Goal: Information Seeking & Learning: Learn about a topic

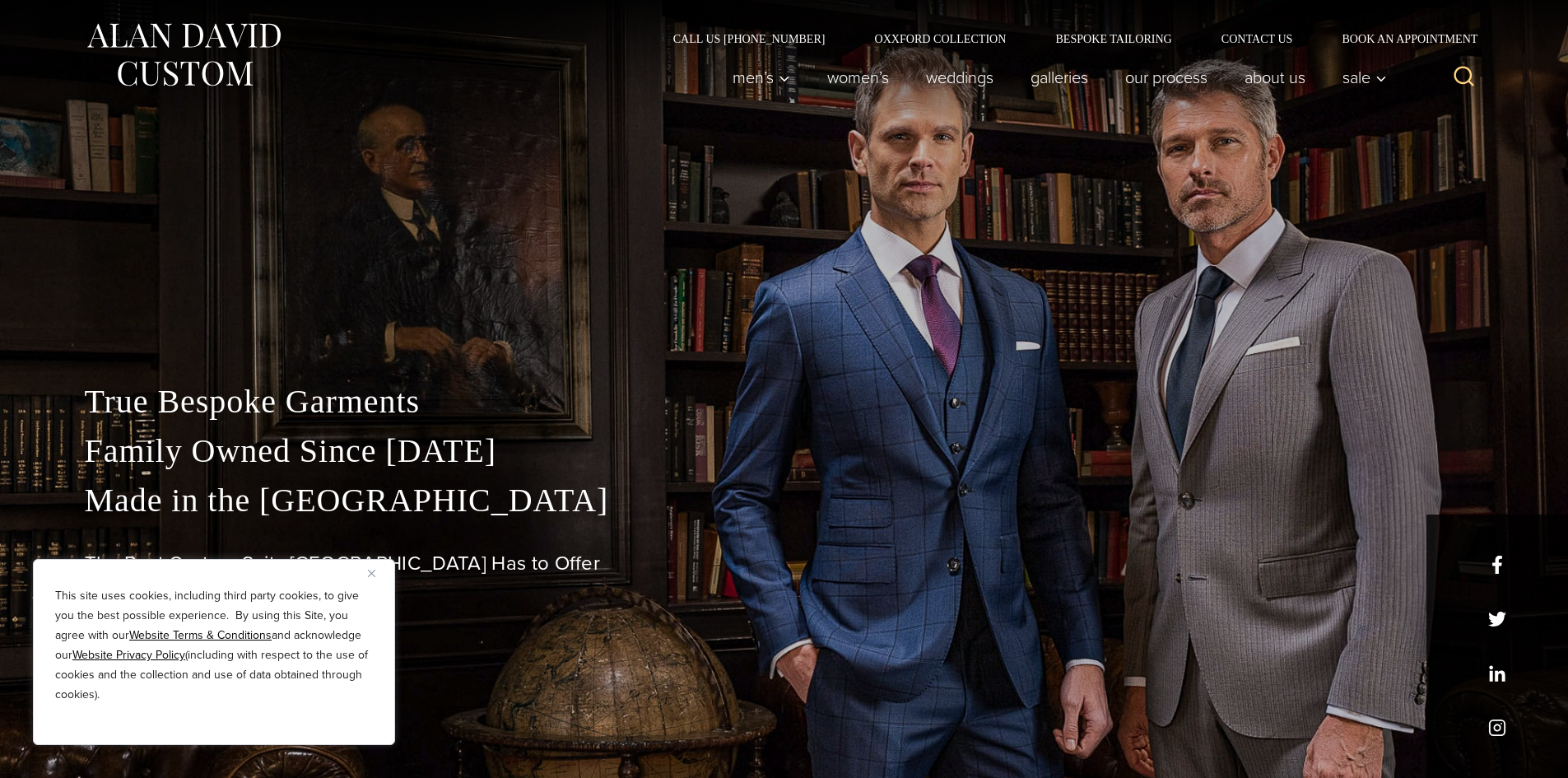
click at [376, 576] on button "Close" at bounding box center [378, 573] width 20 height 20
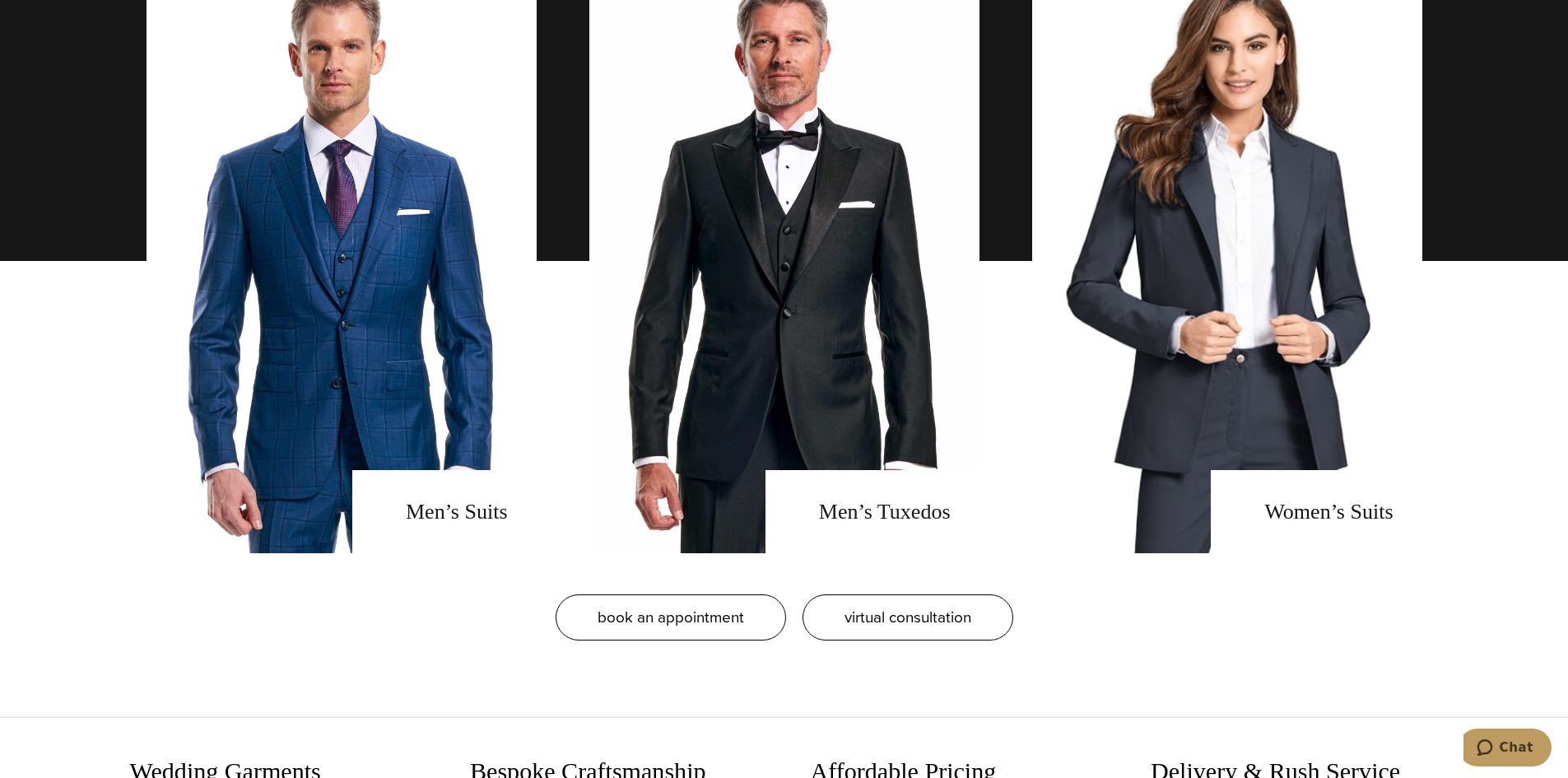
scroll to position [1399, 0]
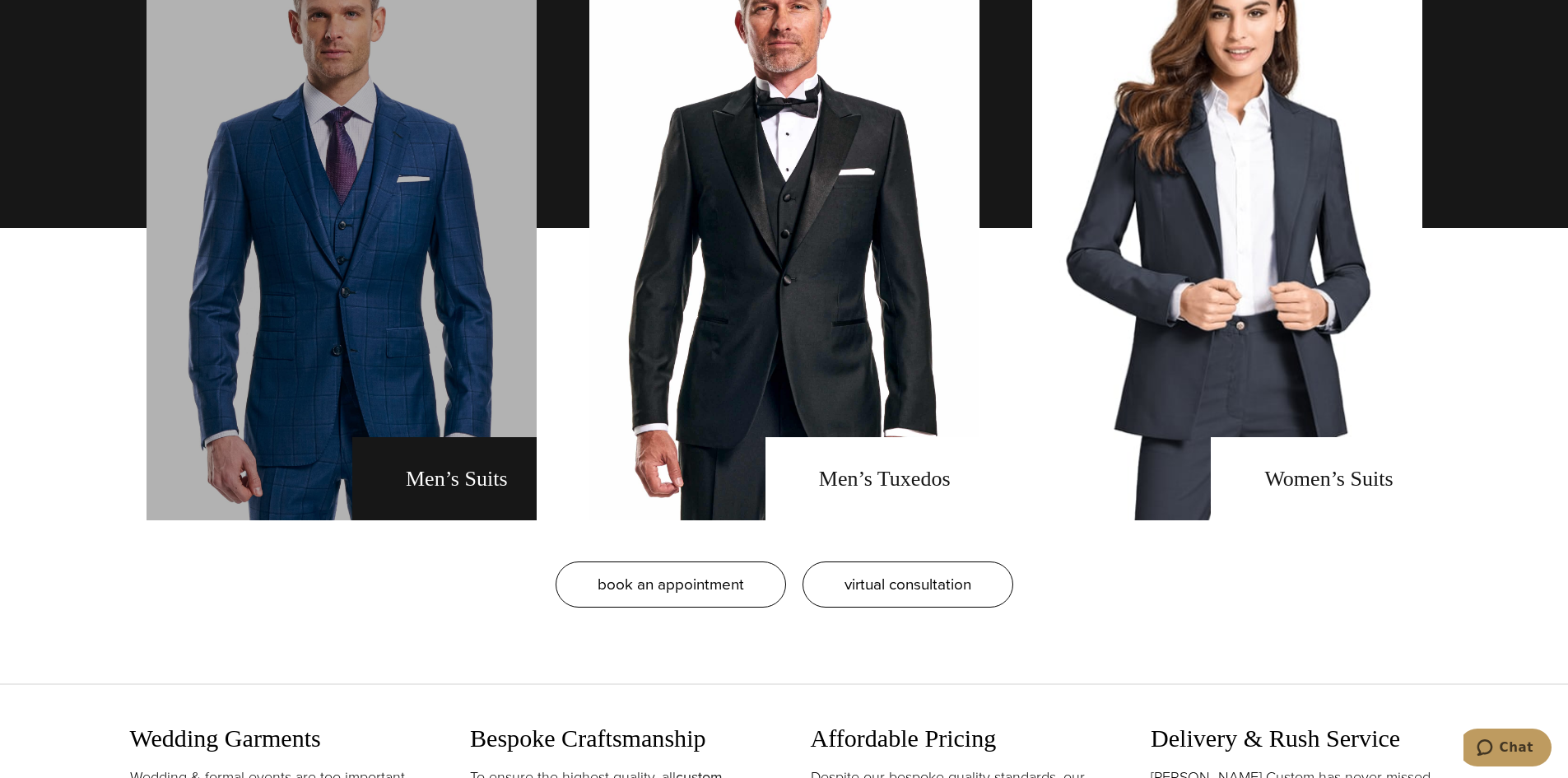
click at [448, 330] on link "men's suits" at bounding box center [342, 228] width 391 height 585
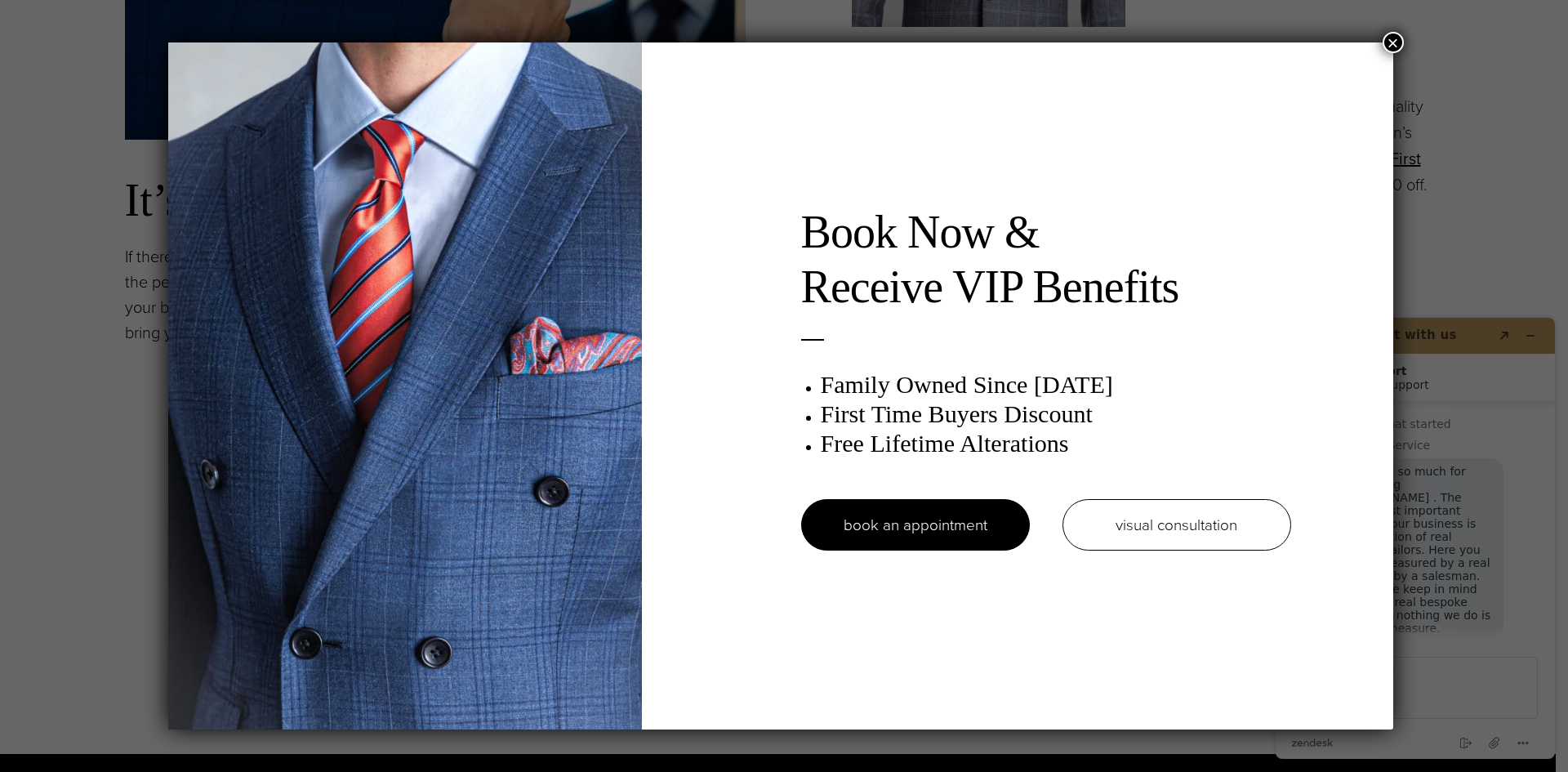
click at [1399, 43] on button "×" at bounding box center [1394, 43] width 22 height 22
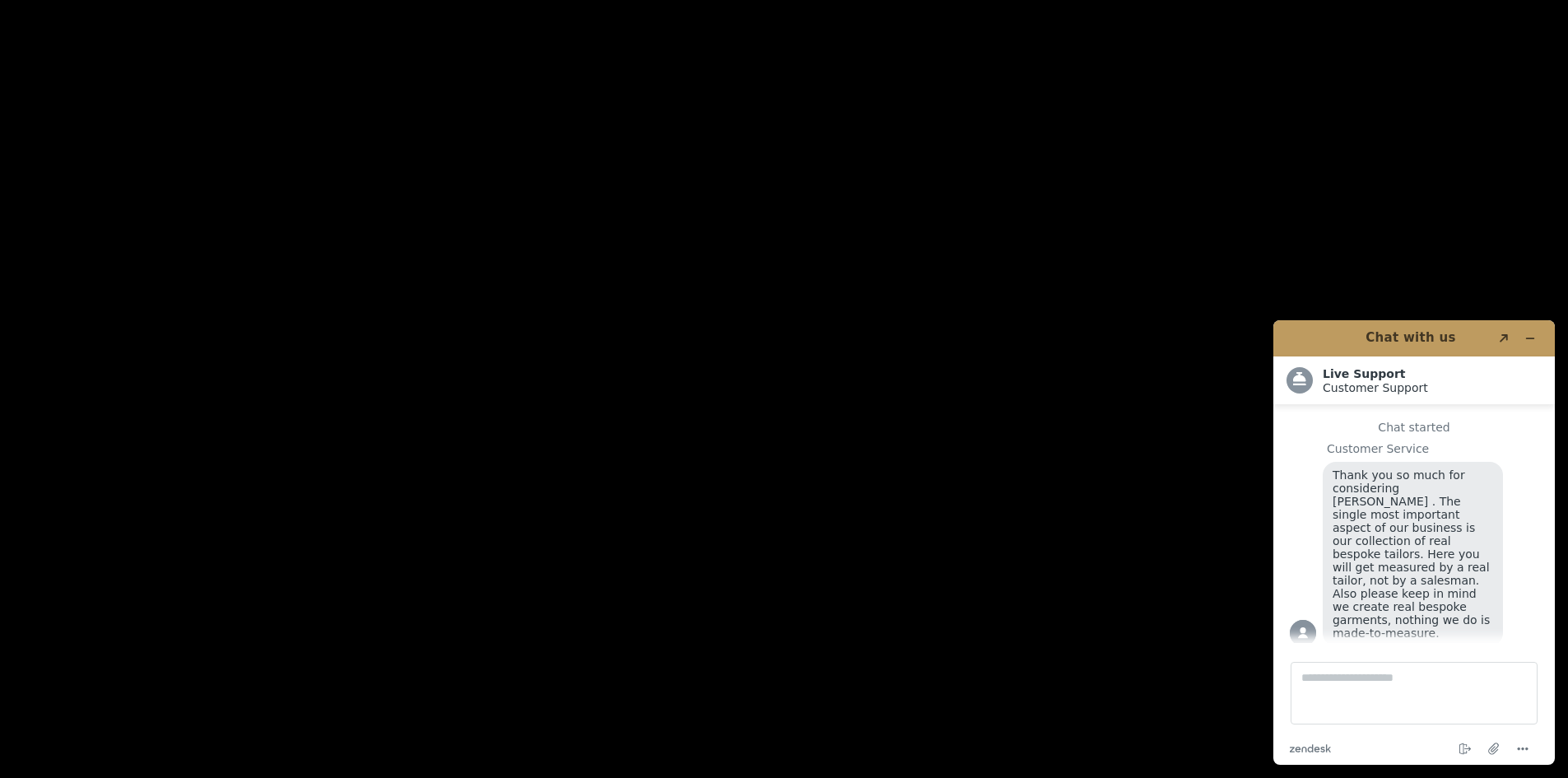
scroll to position [3456, 0]
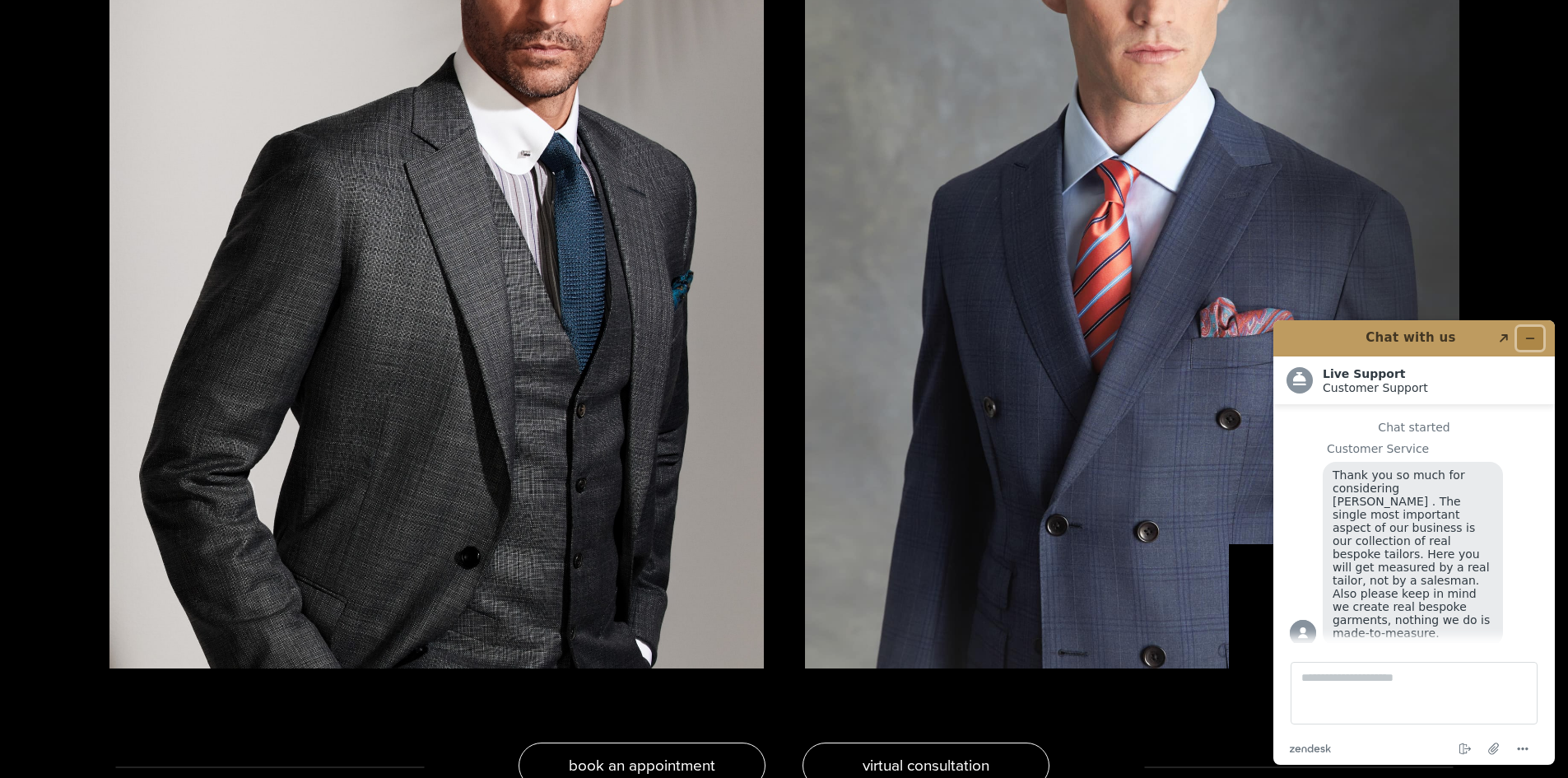
click at [1533, 334] on icon "Minimize widget" at bounding box center [1531, 338] width 12 height 12
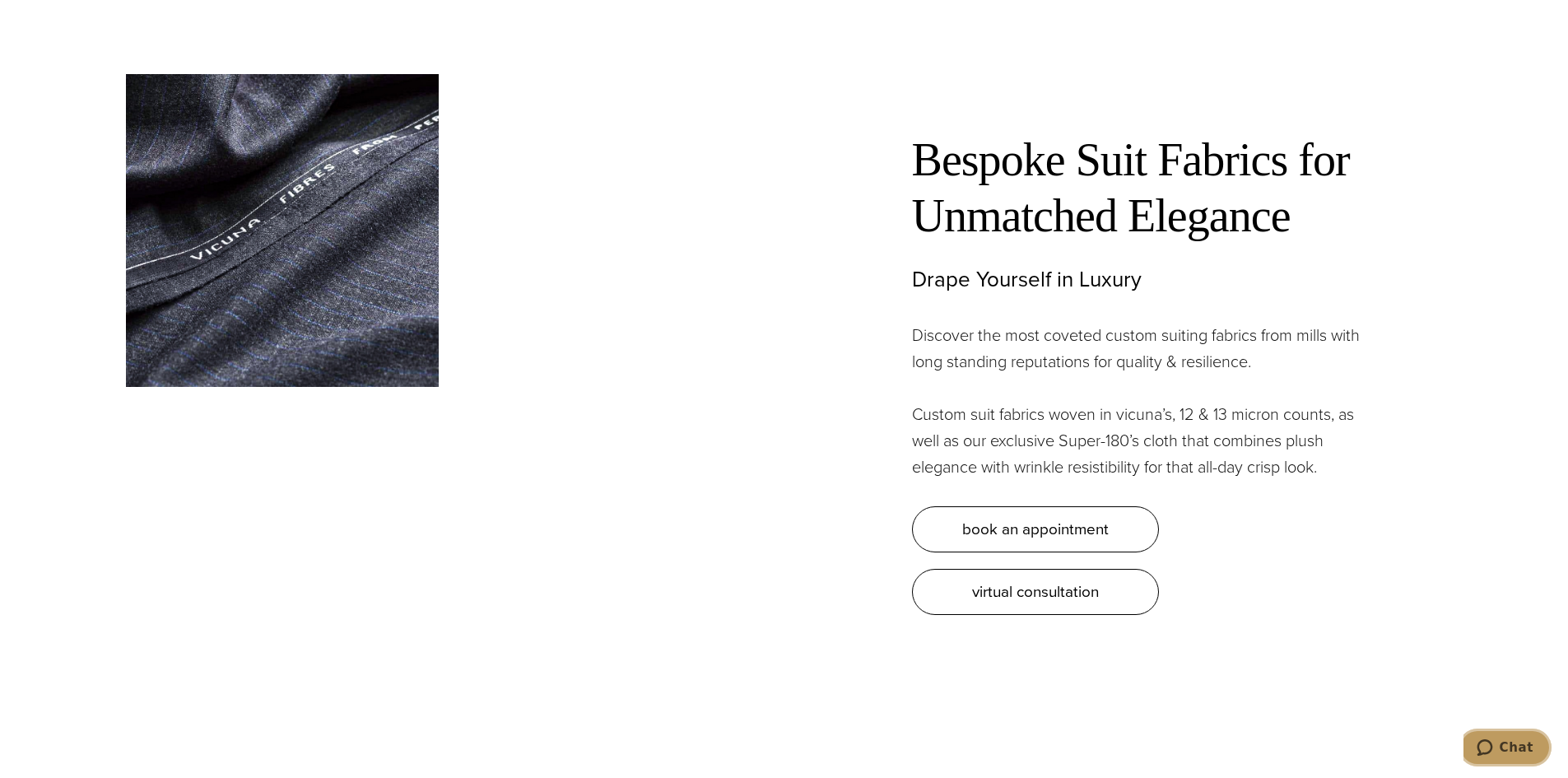
scroll to position [5103, 0]
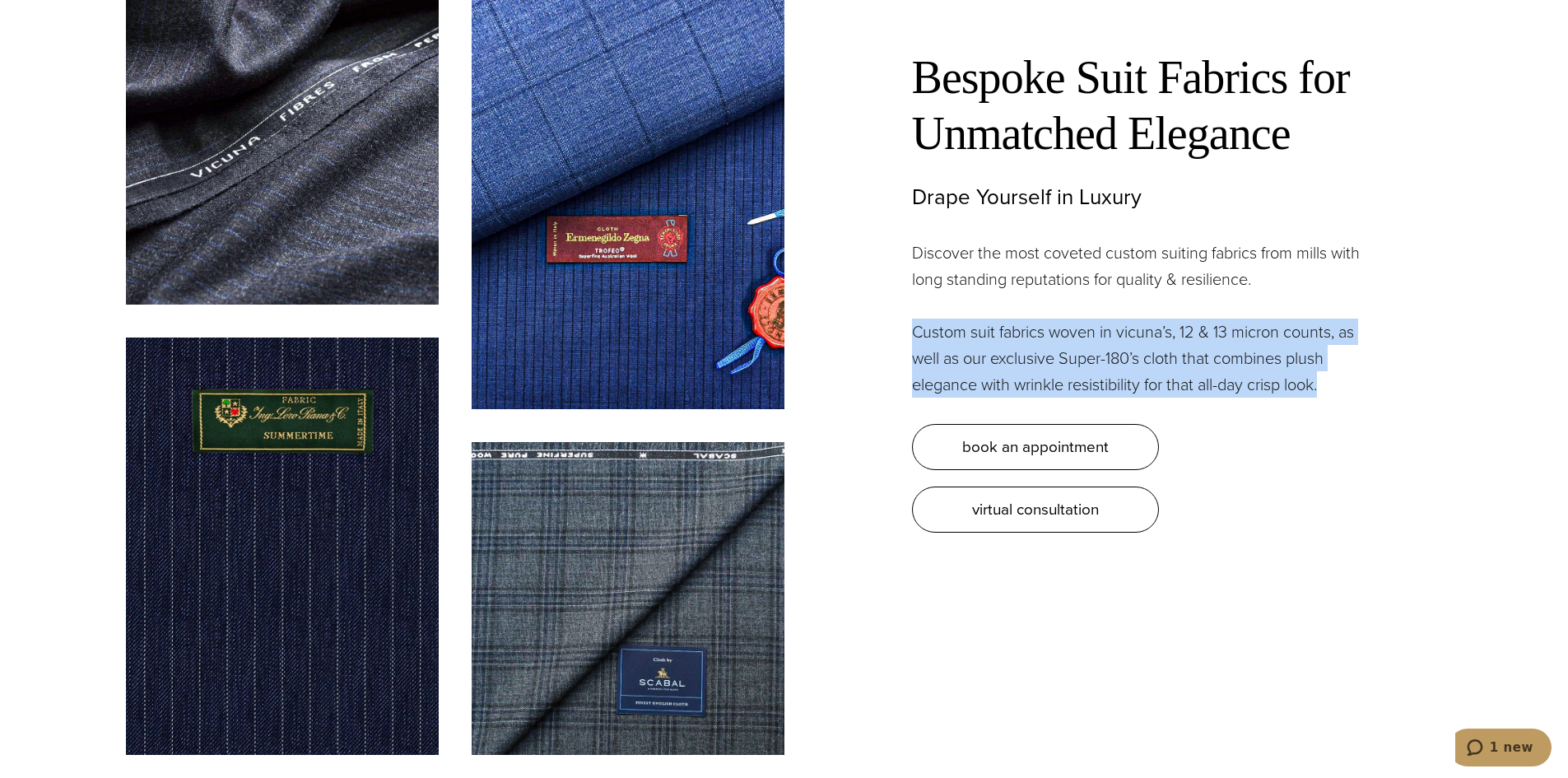
drag, startPoint x: 905, startPoint y: 315, endPoint x: 1354, endPoint y: 372, distance: 452.6
click at [1354, 372] on div "Bespoke Suit Fabrics for Unmatched Elegance Drape Yourself in Luxury Discover t…" at bounding box center [1113, 261] width 659 height 539
click at [1340, 359] on p "Custom suit fabrics woven in vicuna’s, 12 & 13 micron counts, as well as our ex…" at bounding box center [1142, 358] width 461 height 79
drag, startPoint x: 1341, startPoint y: 367, endPoint x: 923, endPoint y: 319, distance: 420.7
click at [923, 319] on p "Custom suit fabrics woven in vicuna’s, 12 & 13 micron counts, as well as our ex…" at bounding box center [1142, 358] width 461 height 79
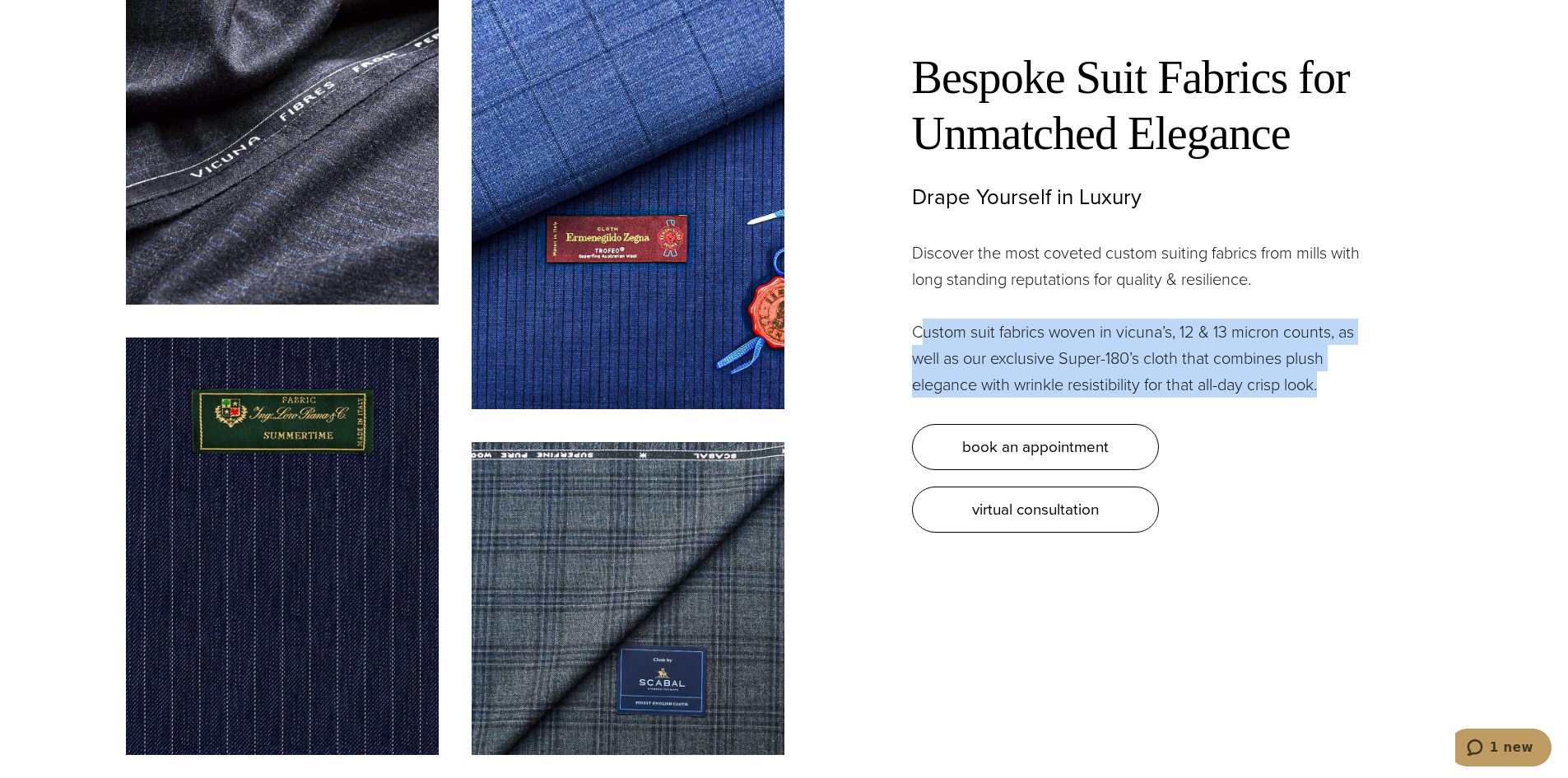
click at [923, 319] on p "Custom suit fabrics woven in vicuna’s, 12 & 13 micron counts, as well as our ex…" at bounding box center [1142, 358] width 461 height 79
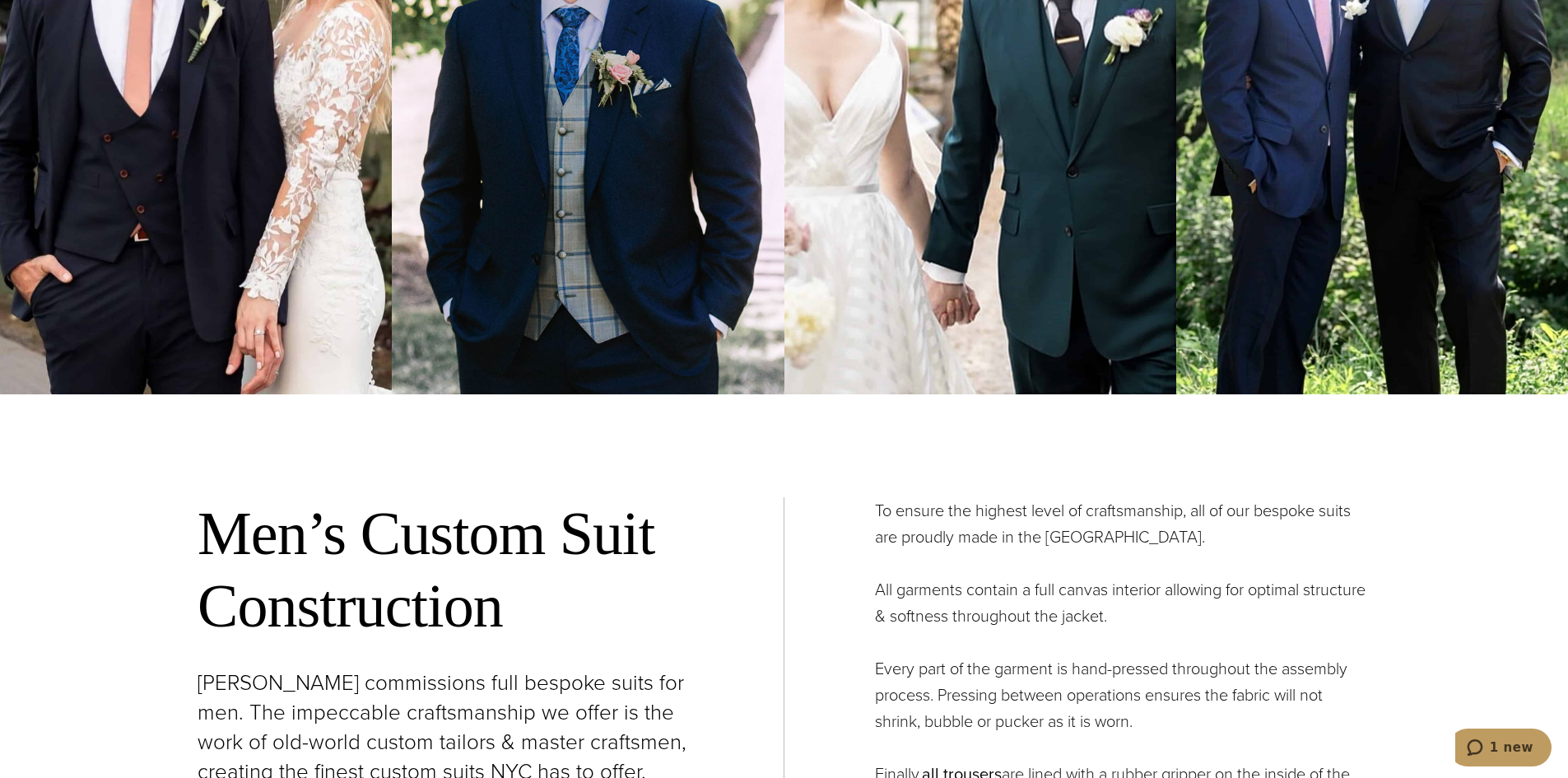
scroll to position [5843, 0]
